Goal: Transaction & Acquisition: Purchase product/service

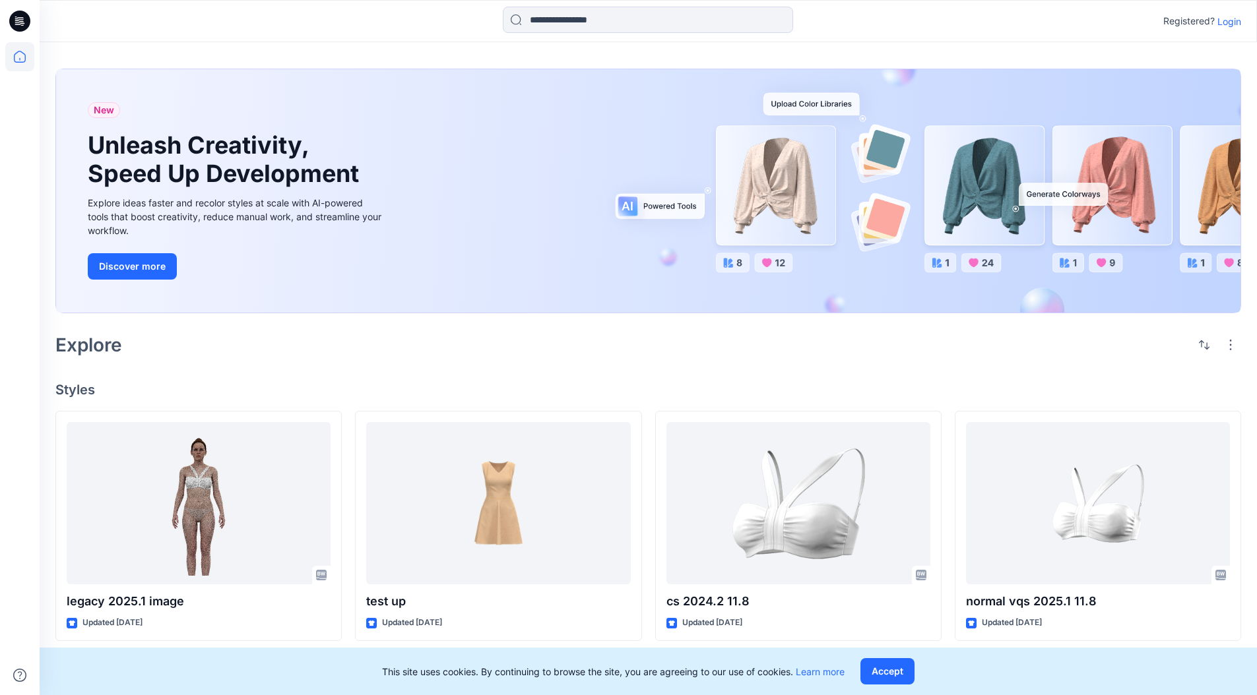
click at [1229, 19] on p "Login" at bounding box center [1229, 22] width 24 height 14
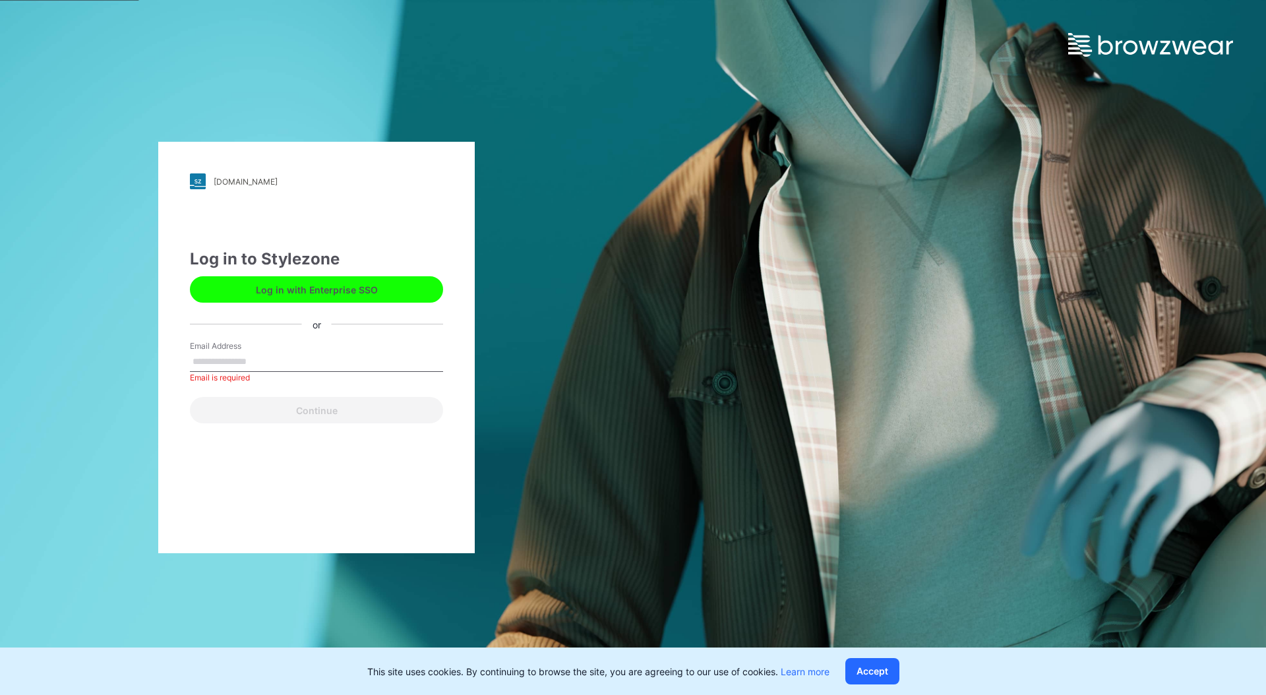
click at [259, 362] on input "Email Address" at bounding box center [316, 362] width 253 height 20
type input "********"
click at [250, 359] on input "********" at bounding box center [316, 362] width 253 height 20
drag, startPoint x: 247, startPoint y: 360, endPoint x: 134, endPoint y: 336, distance: 115.9
click at [134, 336] on div "up-demo.stylezone.com Loading... Log in to Stylezone Log in with Enterprise SSO…" at bounding box center [316, 347] width 633 height 695
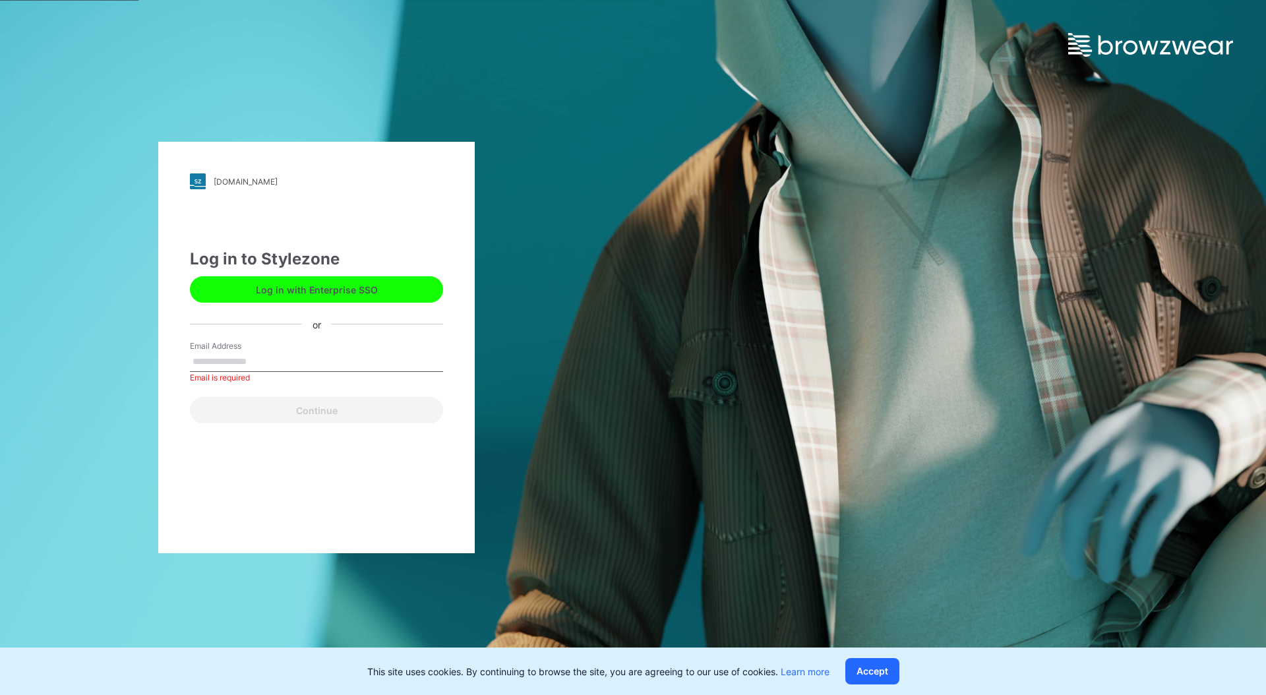
click at [324, 286] on button "Log in with Enterprise SSO" at bounding box center [316, 289] width 253 height 26
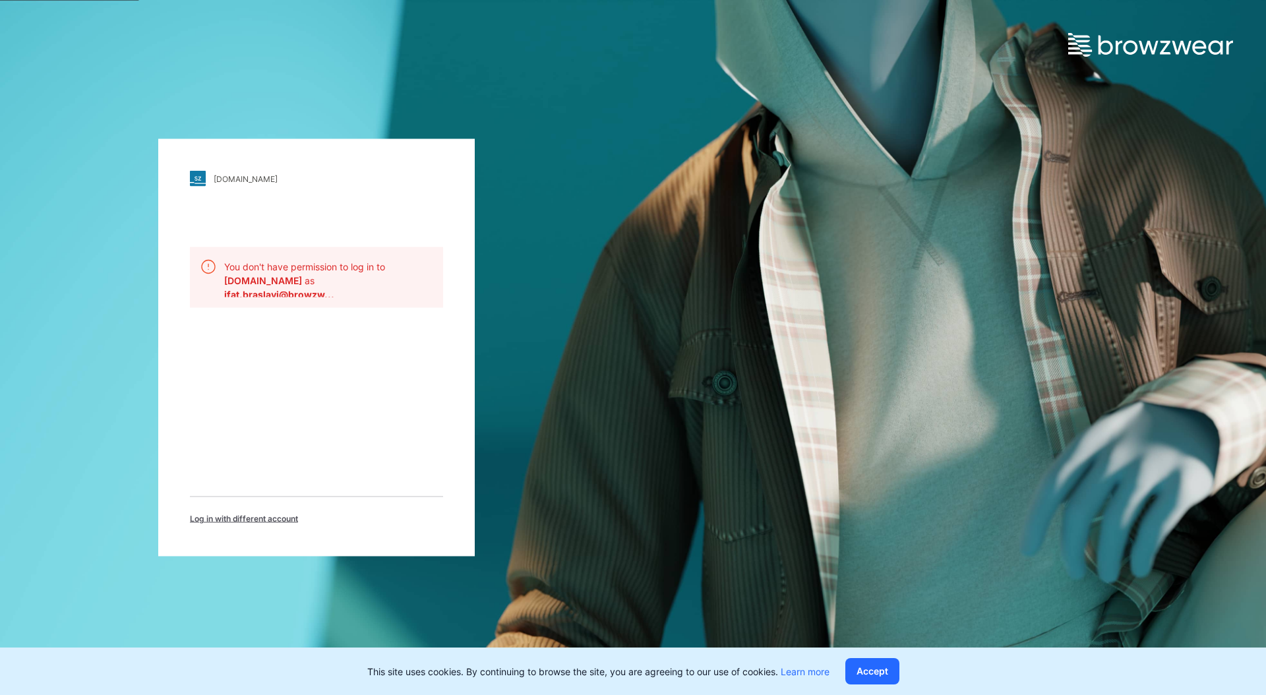
click at [243, 516] on span "Log in with different account" at bounding box center [244, 519] width 108 height 12
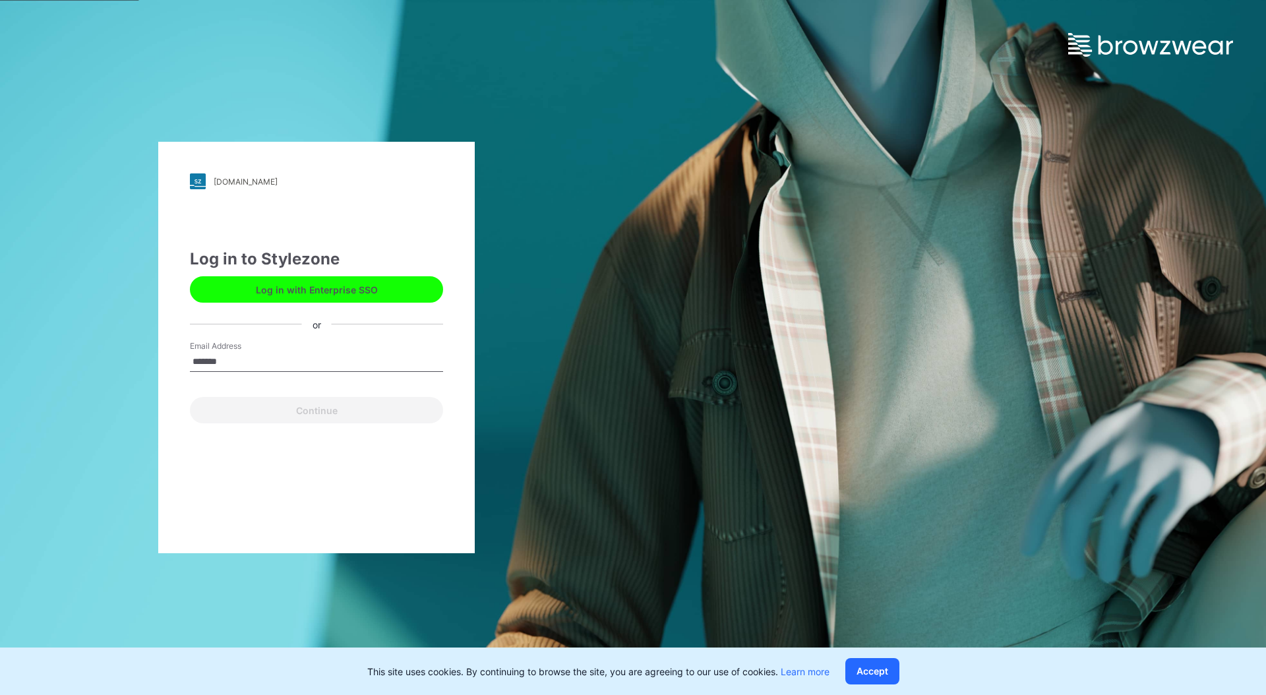
type input "**********"
click at [268, 417] on button "Continue" at bounding box center [316, 410] width 253 height 26
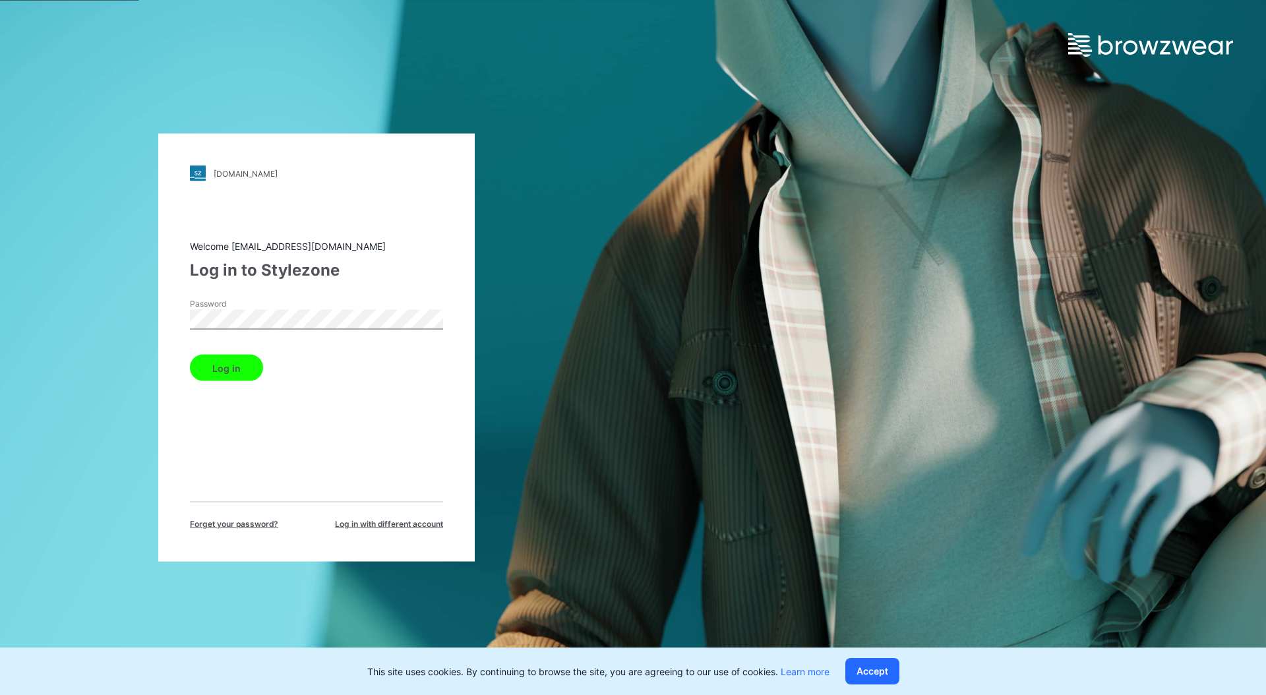
click at [190, 355] on button "Log in" at bounding box center [226, 368] width 73 height 26
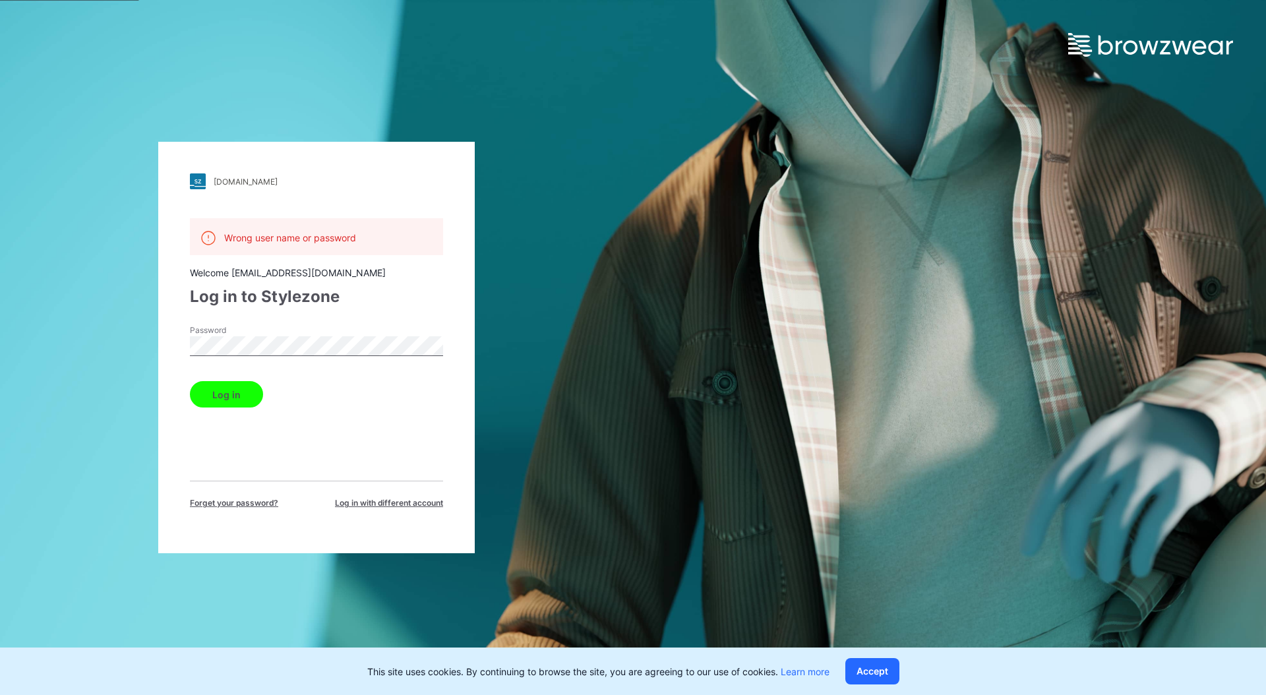
click at [381, 505] on span "Log in with different account" at bounding box center [389, 503] width 108 height 12
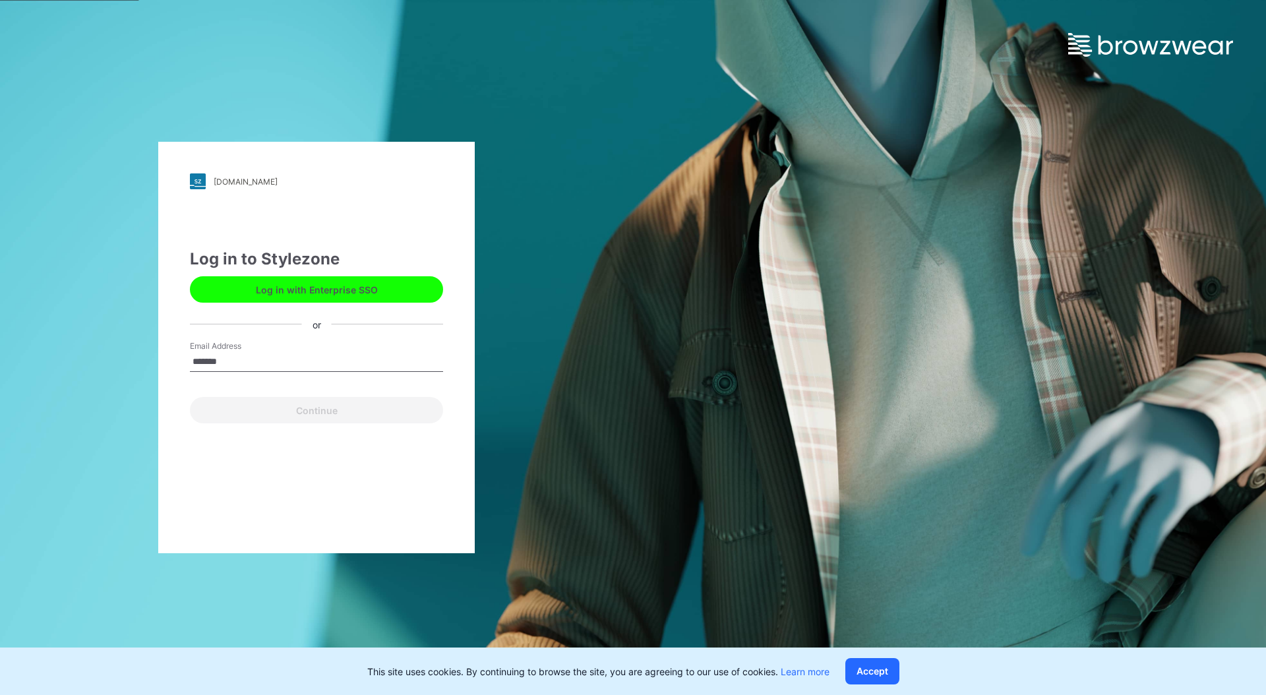
type input "**********"
click at [311, 414] on button "Continue" at bounding box center [316, 410] width 253 height 26
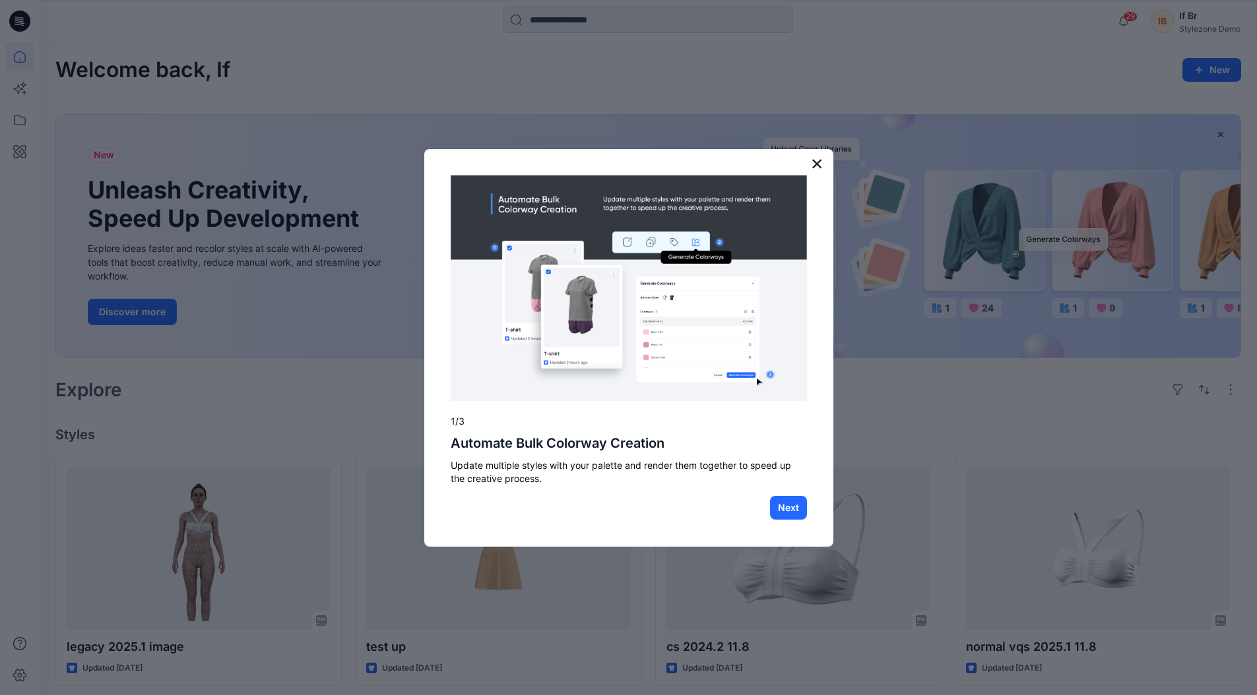
click at [819, 164] on button "×" at bounding box center [817, 163] width 13 height 21
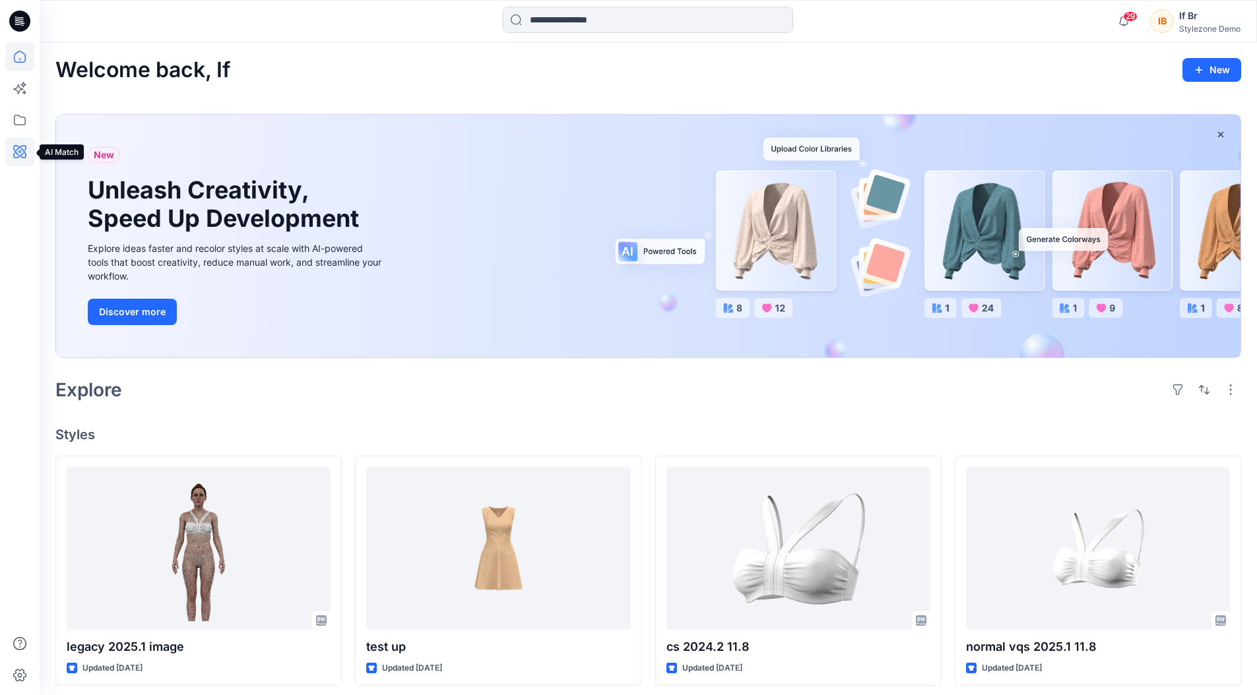
click at [19, 152] on icon at bounding box center [20, 152] width 4 height 4
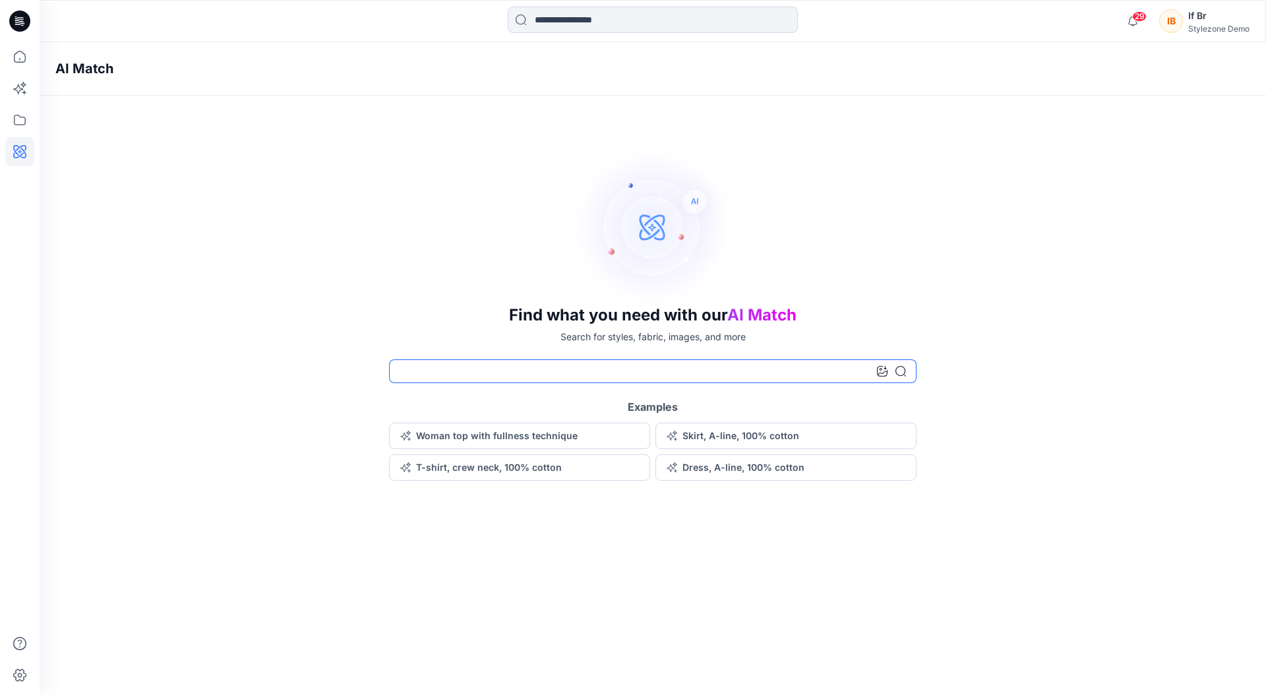
click at [532, 363] on input at bounding box center [653, 371] width 528 height 24
type input "*****"
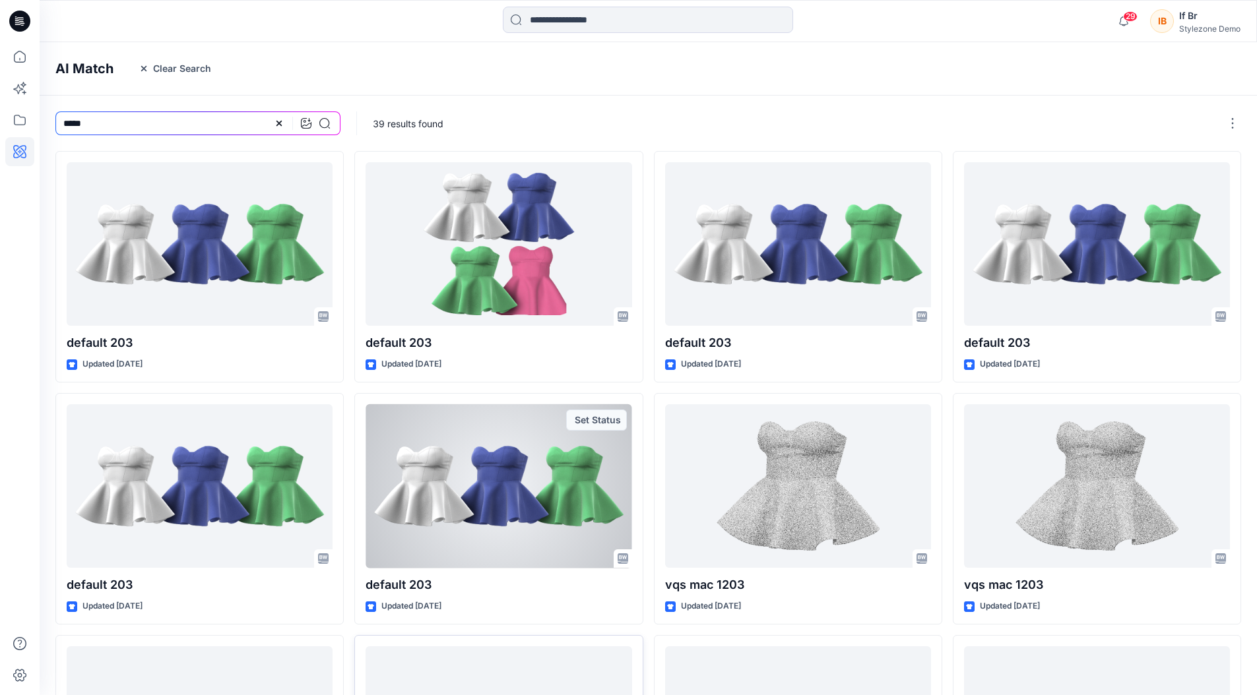
scroll to position [224, 0]
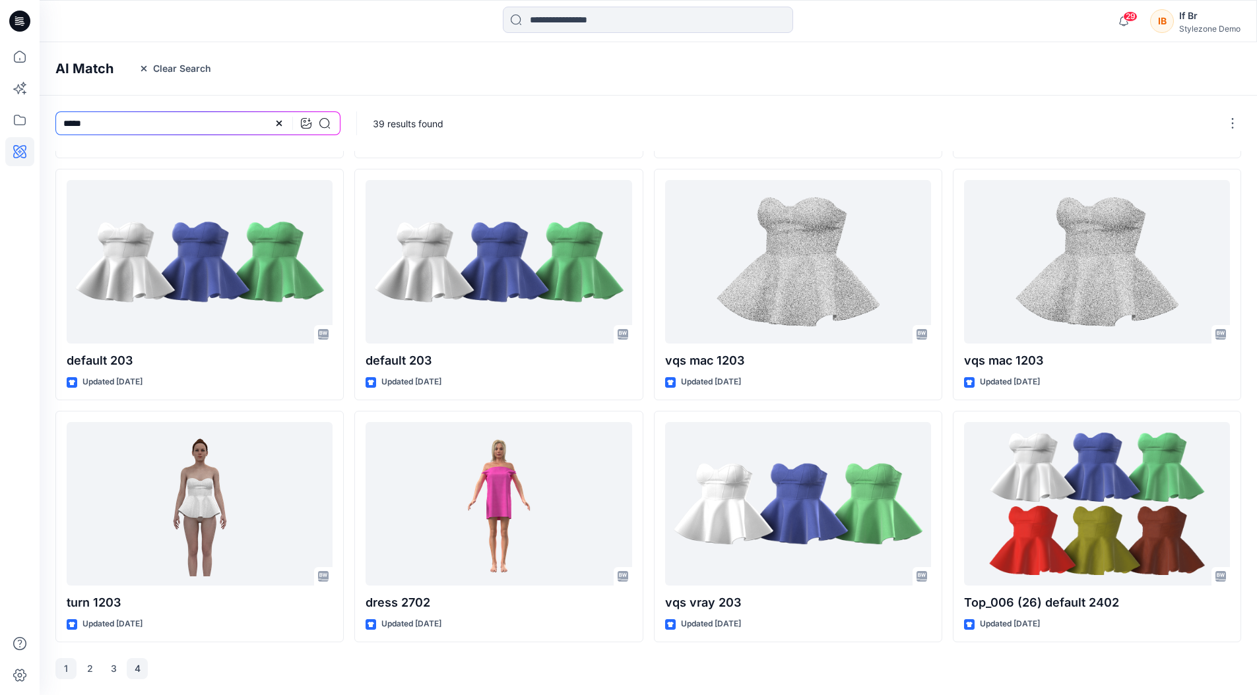
click at [140, 667] on button "4" at bounding box center [137, 668] width 21 height 21
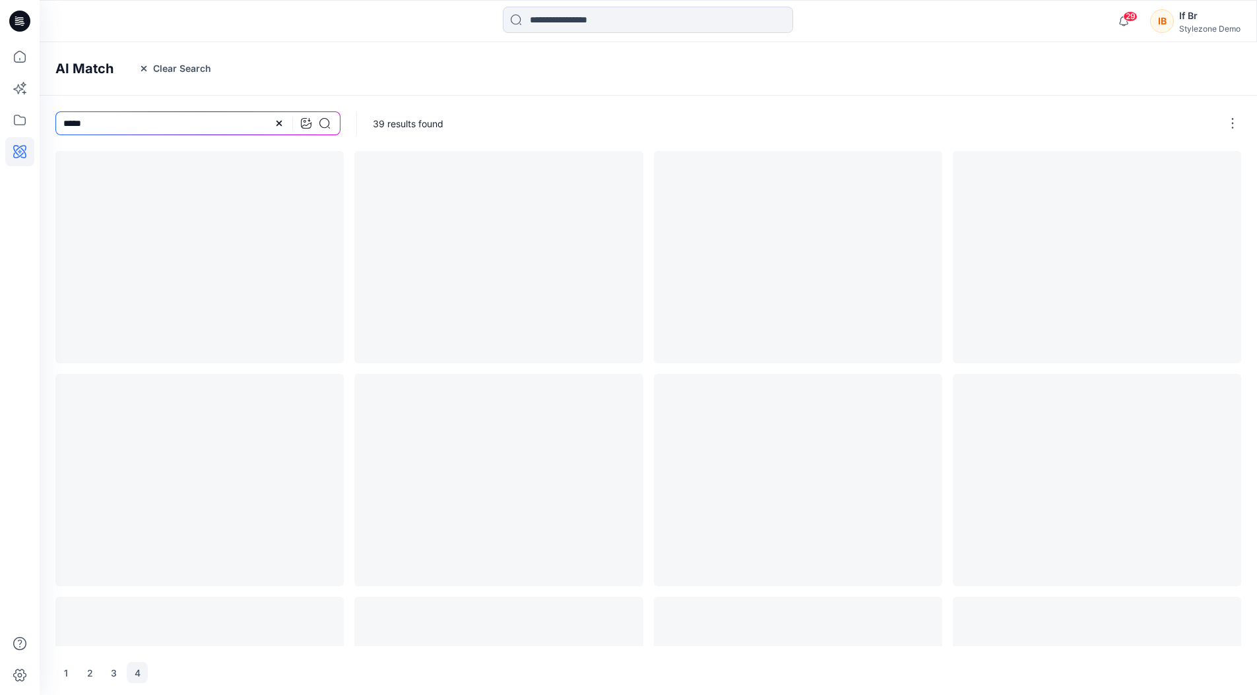
scroll to position [0, 0]
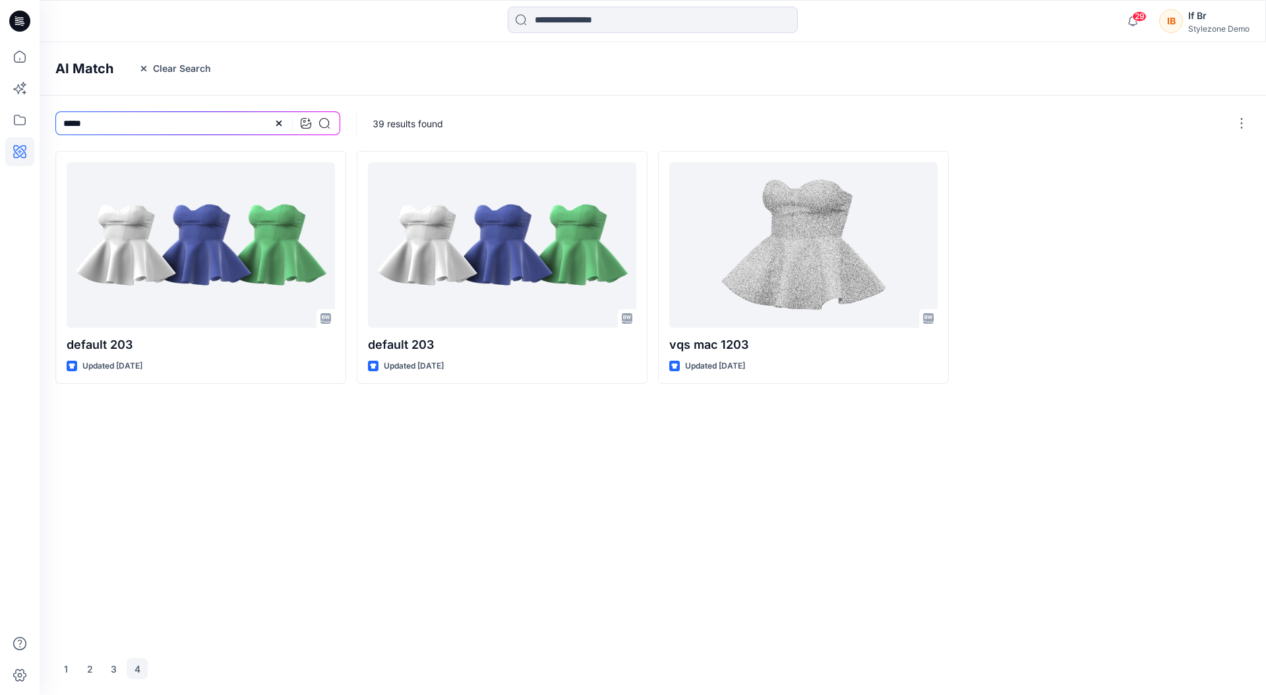
click at [124, 674] on div "1 2 3 4" at bounding box center [101, 668] width 92 height 21
click at [117, 671] on button "3" at bounding box center [113, 668] width 21 height 21
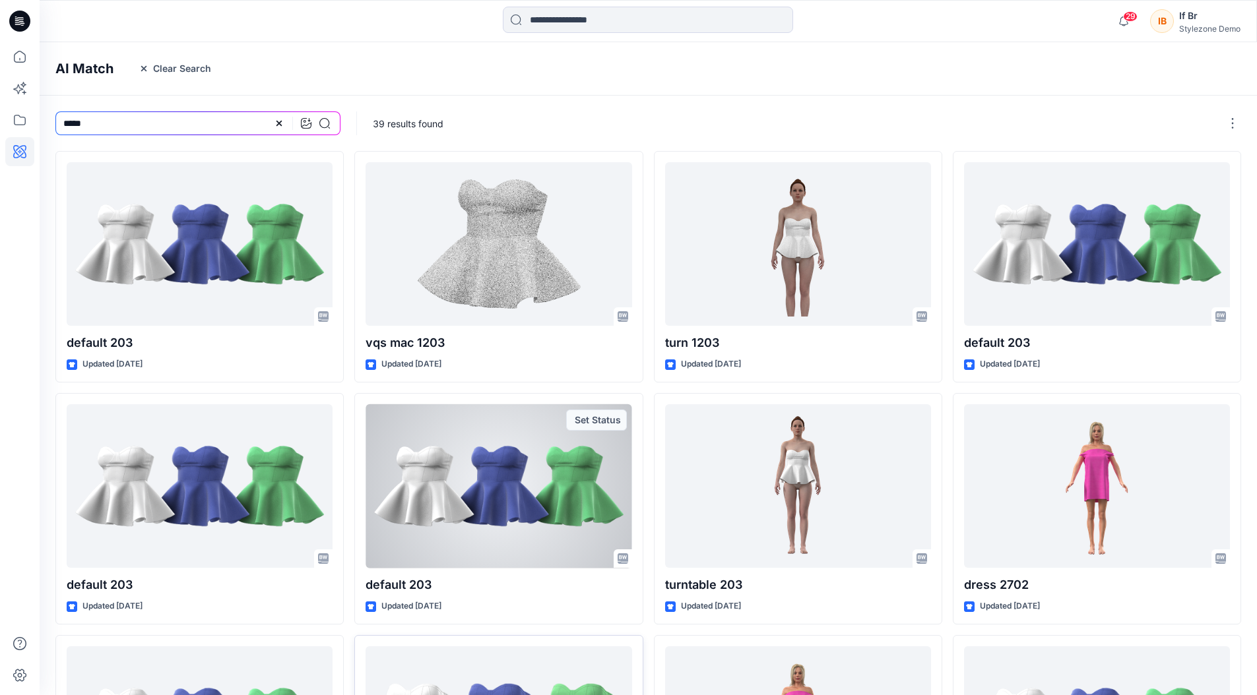
scroll to position [224, 0]
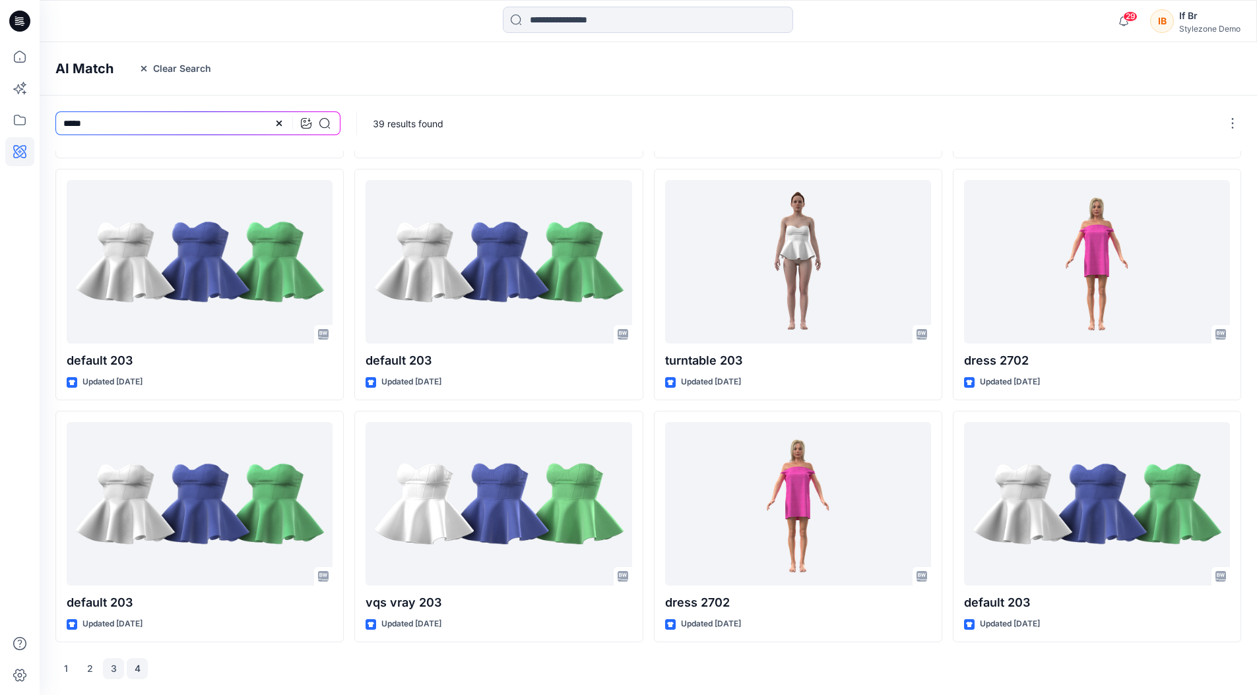
click at [136, 662] on button "4" at bounding box center [137, 668] width 21 height 21
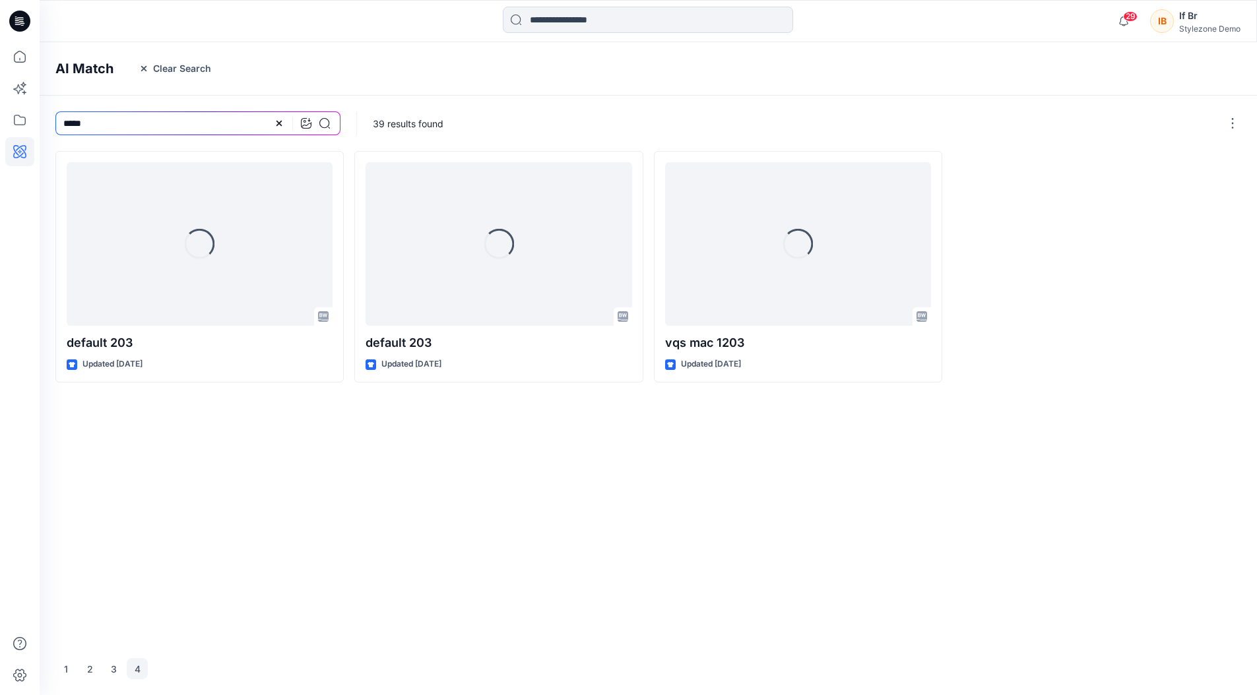
scroll to position [0, 0]
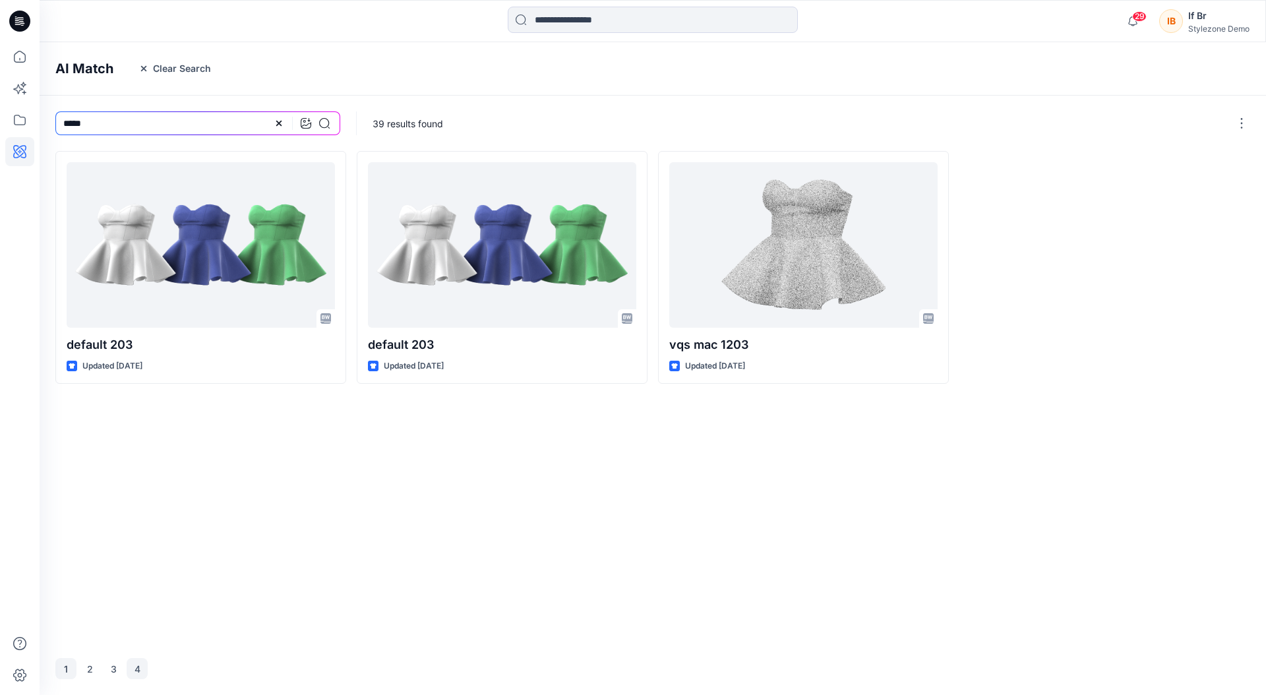
click at [67, 670] on button "1" at bounding box center [65, 668] width 21 height 21
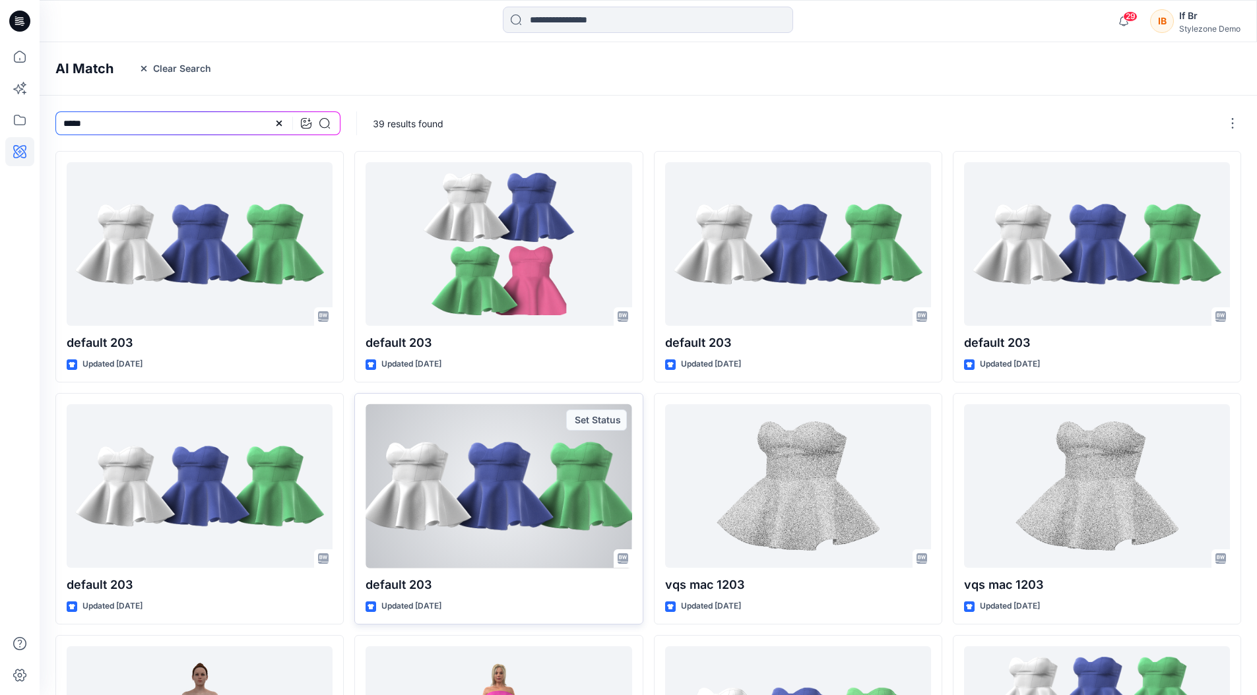
scroll to position [224, 0]
